Goal: Transaction & Acquisition: Purchase product/service

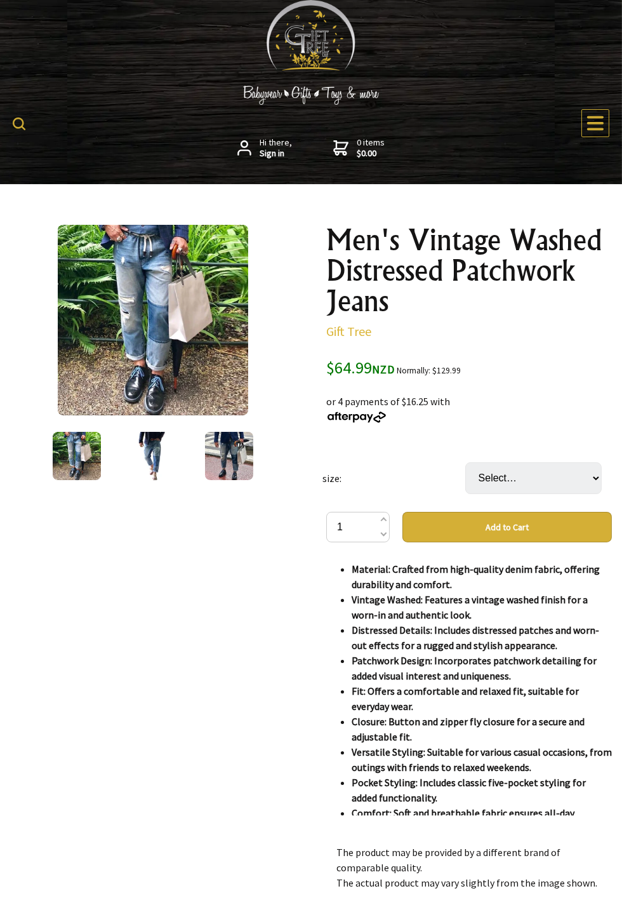
click at [154, 462] on img at bounding box center [153, 456] width 48 height 48
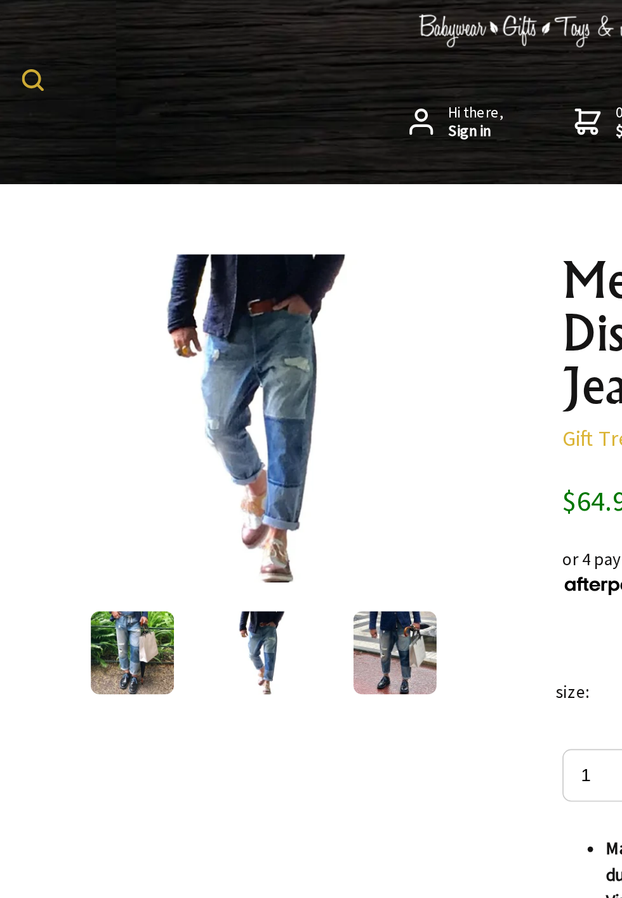
click at [89, 457] on img at bounding box center [77, 456] width 48 height 48
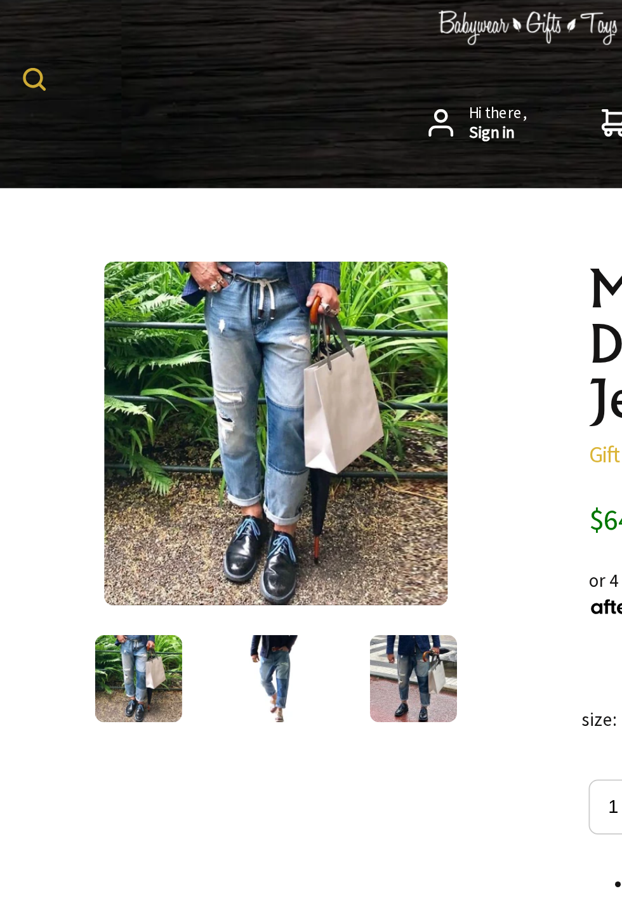
scroll to position [1, 0]
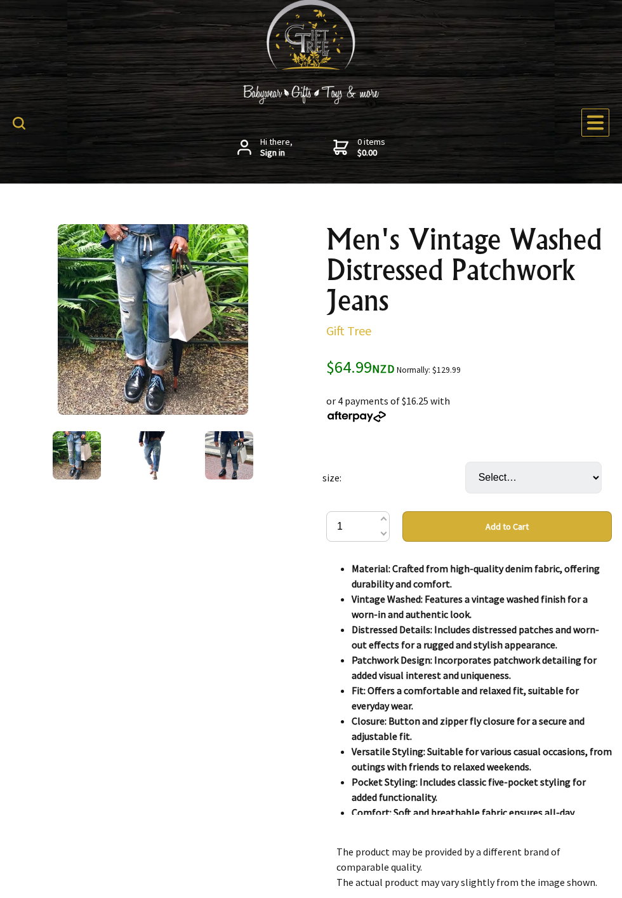
click at [237, 445] on img at bounding box center [229, 455] width 48 height 48
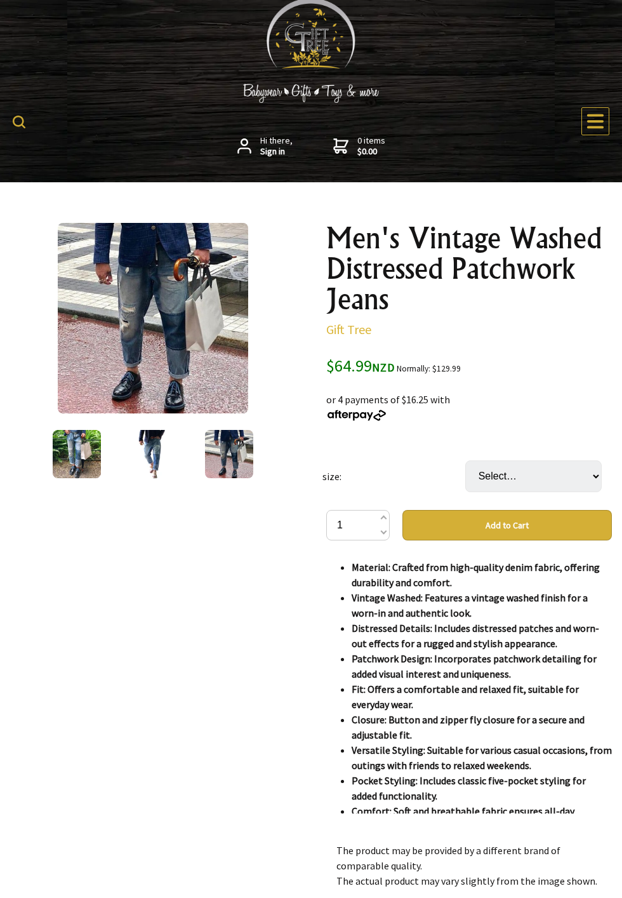
scroll to position [2, 0]
click at [148, 439] on img at bounding box center [153, 454] width 48 height 48
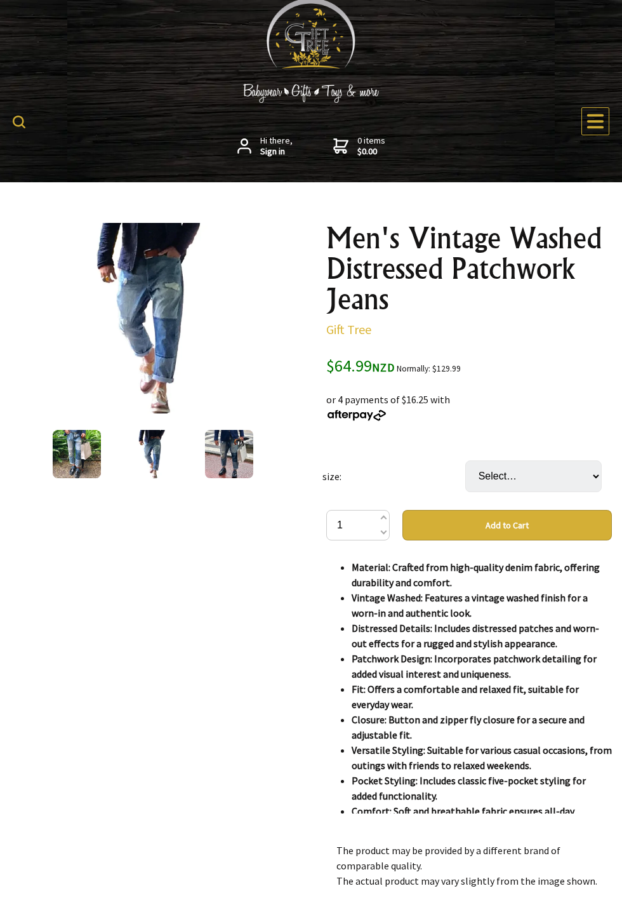
click at [236, 451] on img at bounding box center [229, 454] width 48 height 48
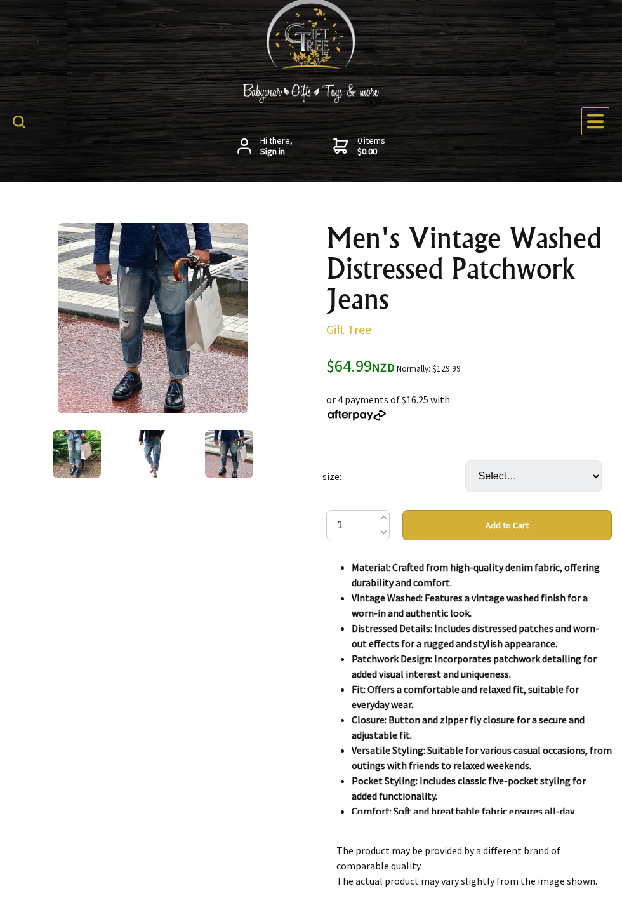
click at [152, 458] on img at bounding box center [153, 454] width 48 height 48
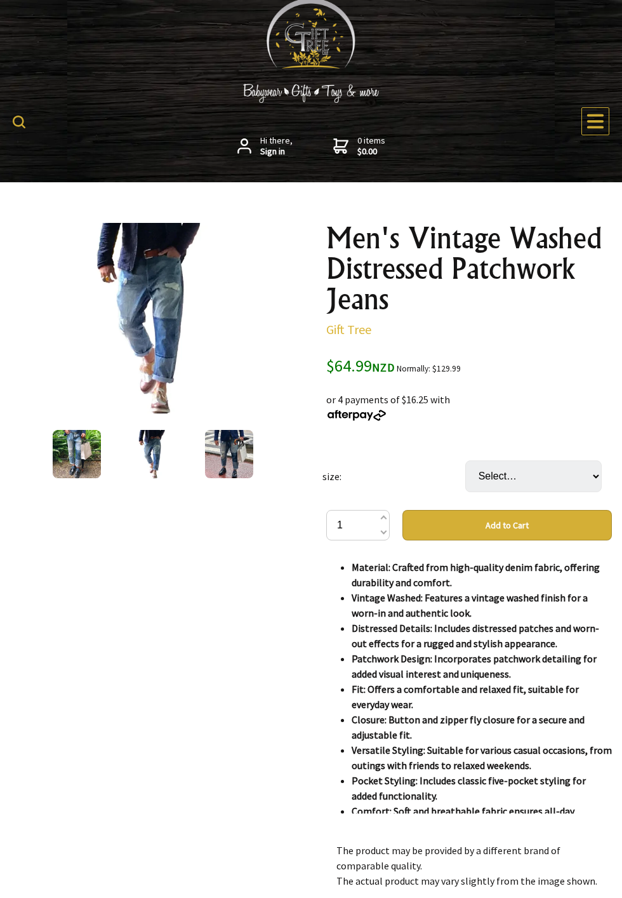
click at [232, 449] on img at bounding box center [229, 454] width 48 height 48
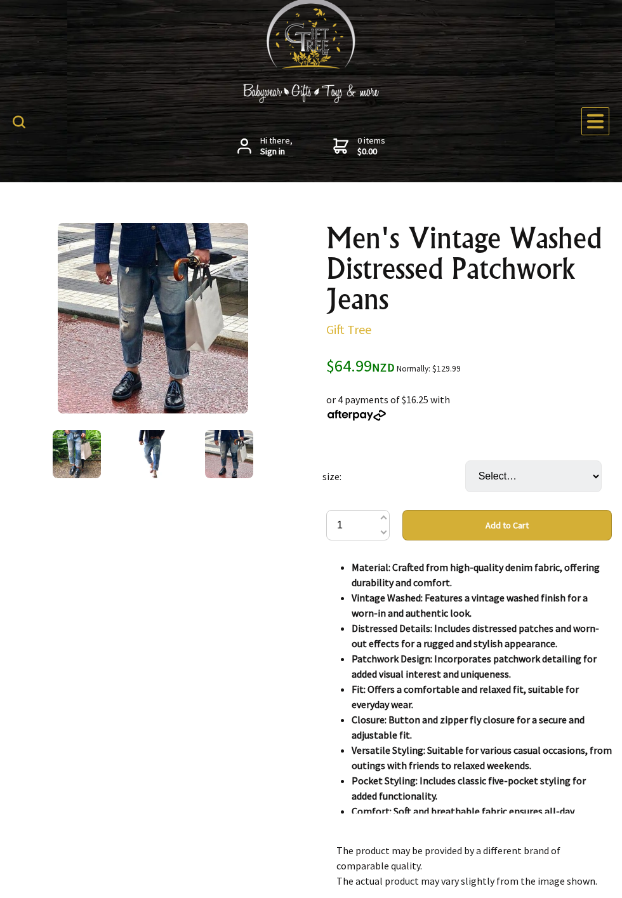
click at [84, 450] on img at bounding box center [77, 454] width 48 height 48
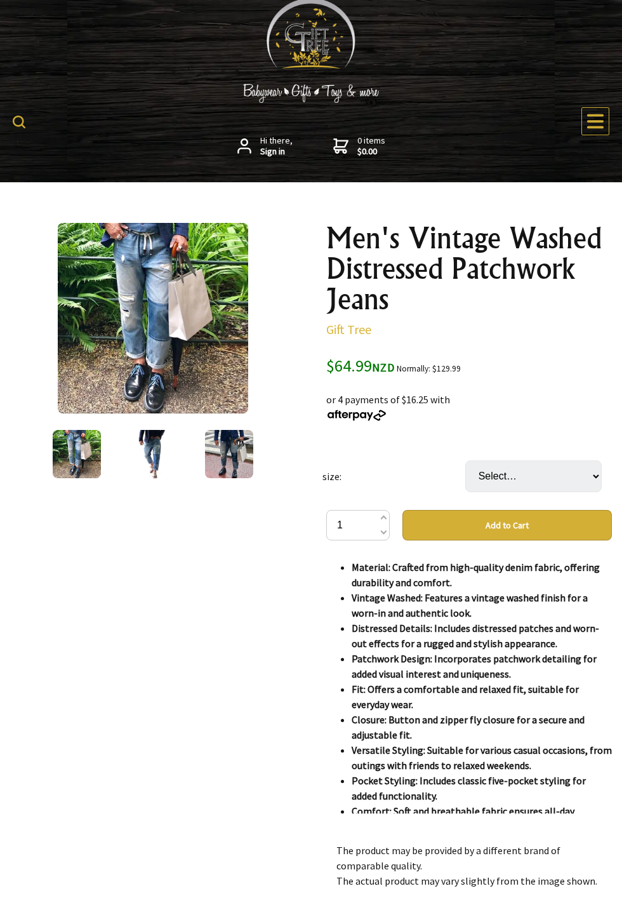
click at [246, 458] on img at bounding box center [229, 454] width 48 height 48
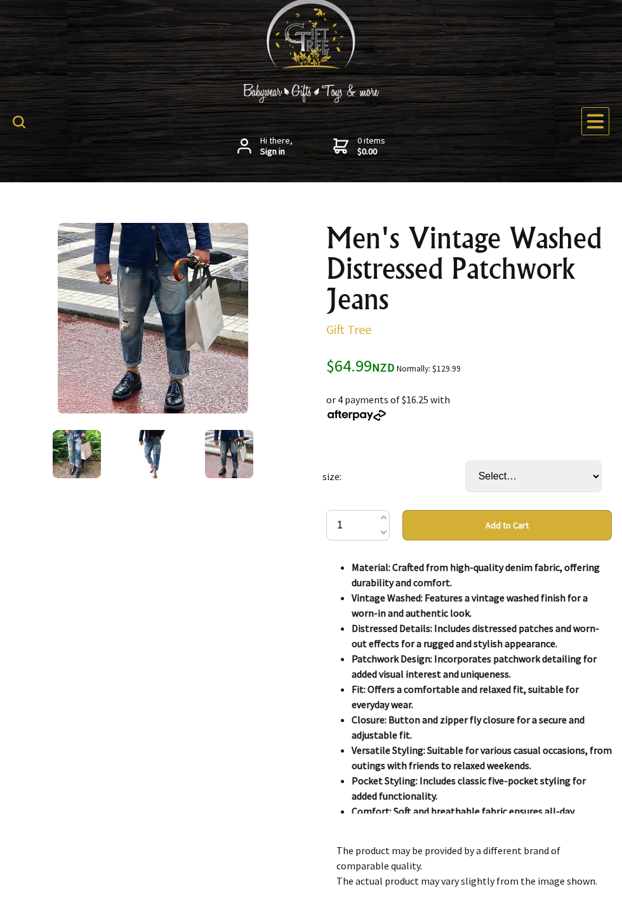
click at [171, 462] on img at bounding box center [153, 454] width 48 height 48
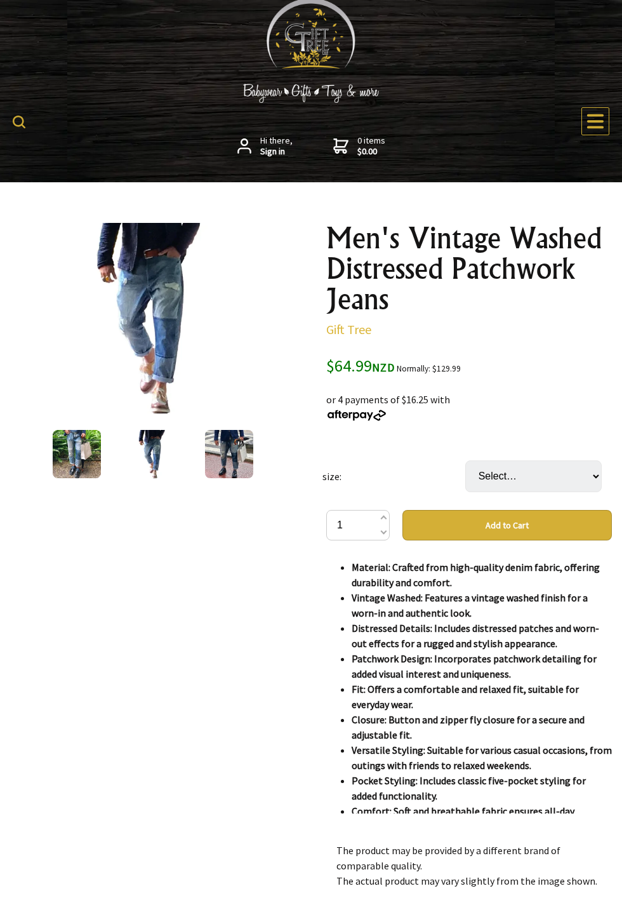
click at [237, 444] on img at bounding box center [229, 454] width 48 height 48
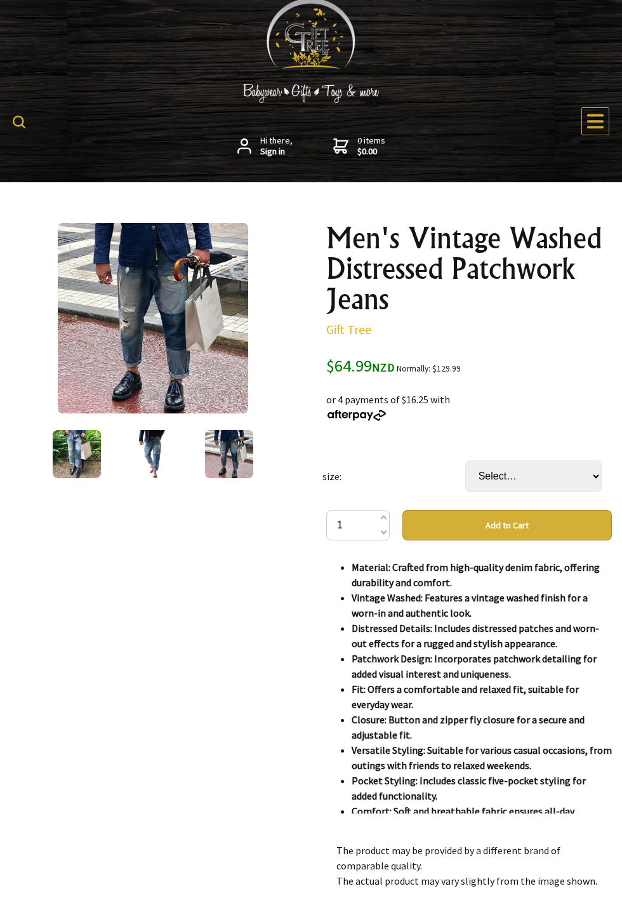
click at [163, 439] on img at bounding box center [153, 454] width 48 height 48
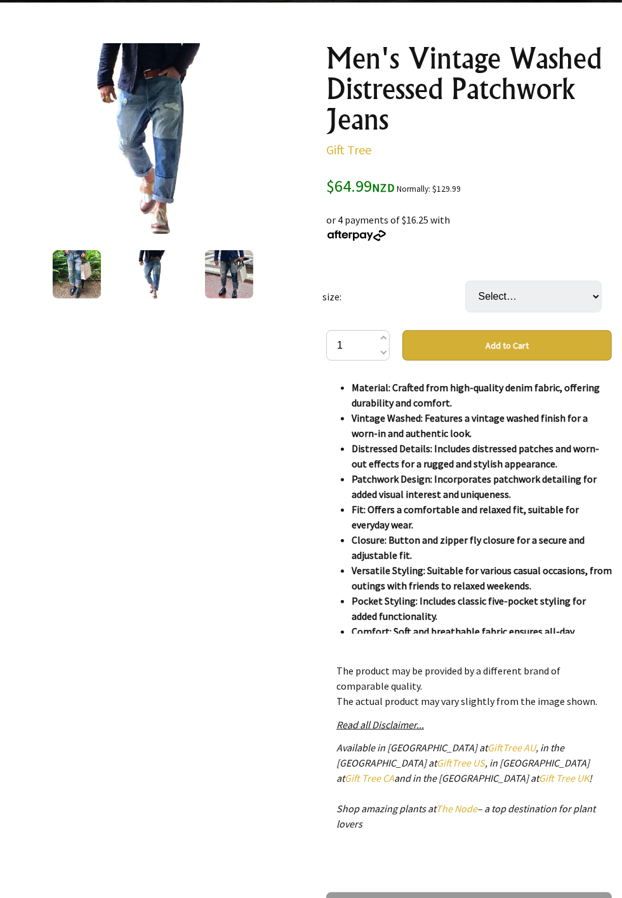
scroll to position [184, 0]
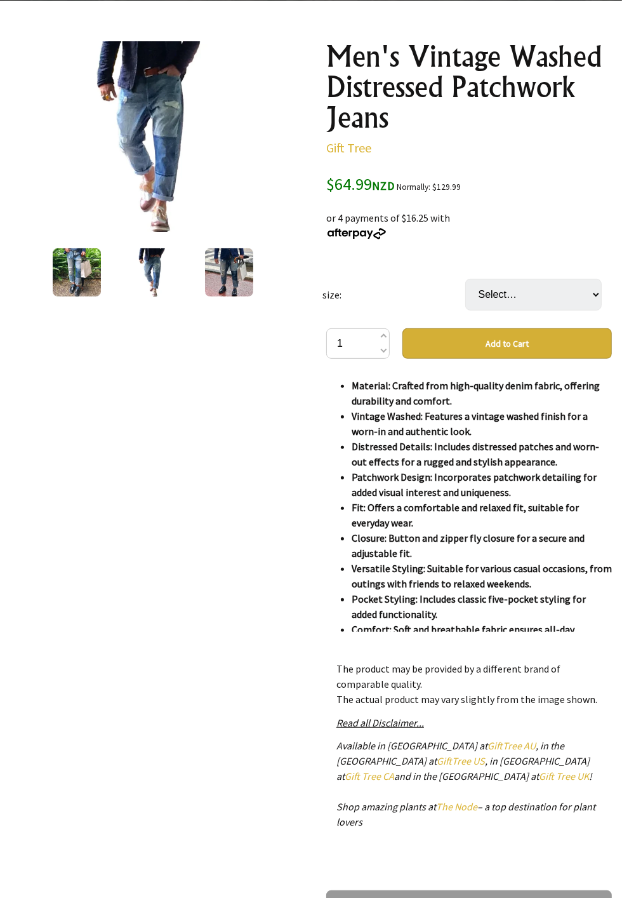
click at [224, 256] on img at bounding box center [229, 272] width 48 height 48
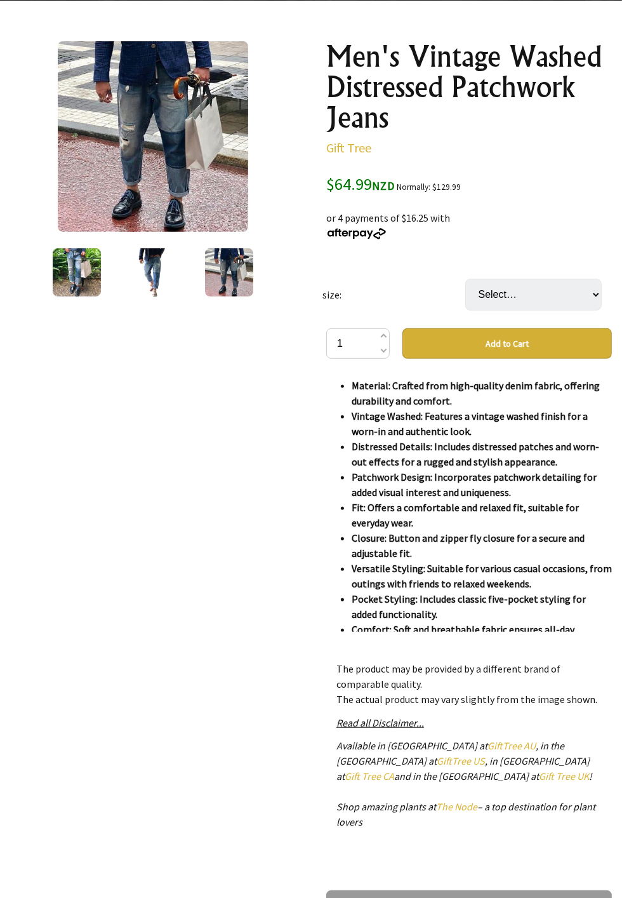
click at [78, 276] on img at bounding box center [77, 272] width 48 height 48
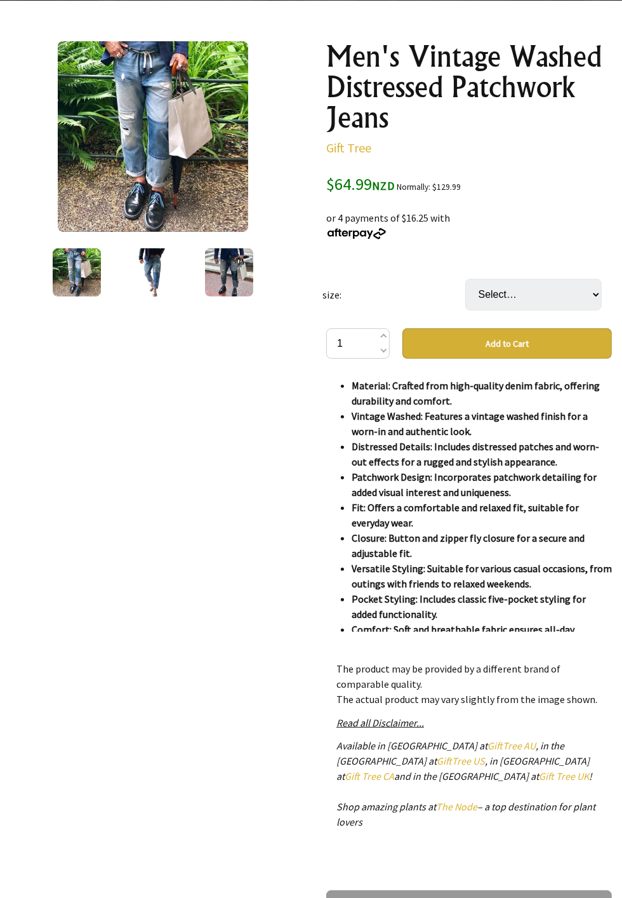
click at [180, 126] on img at bounding box center [153, 136] width 190 height 190
